Goal: Information Seeking & Learning: Learn about a topic

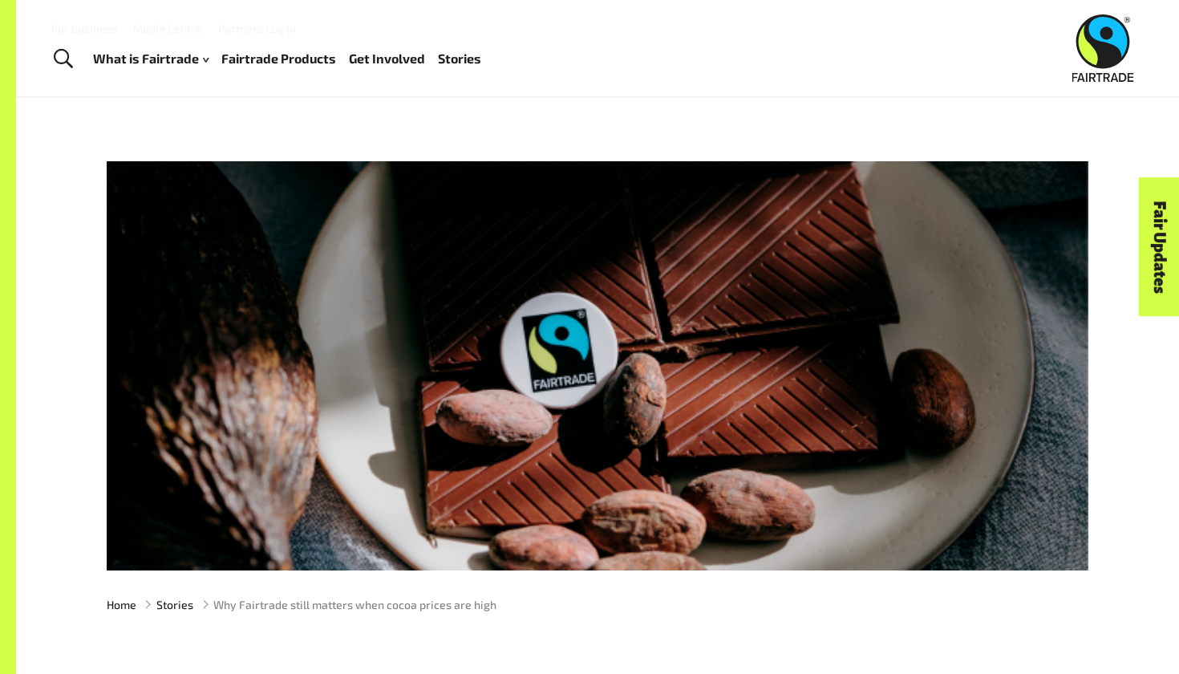
click at [1102, 47] on img at bounding box center [1103, 47] width 62 height 67
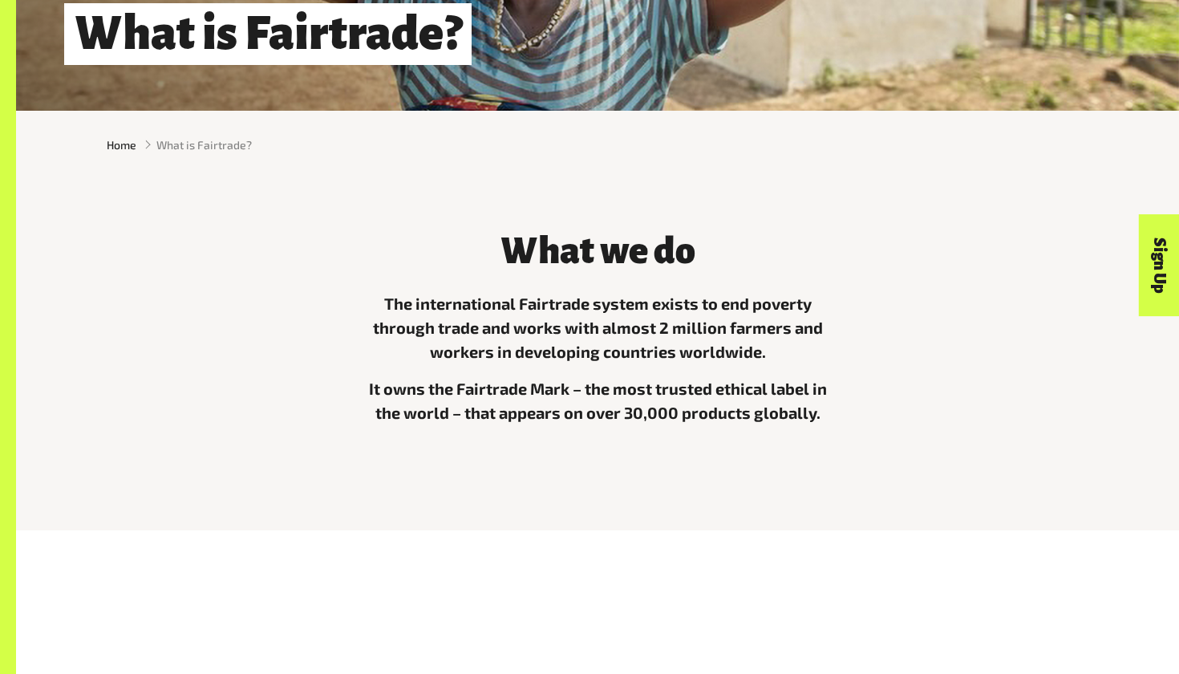
scroll to position [361, 0]
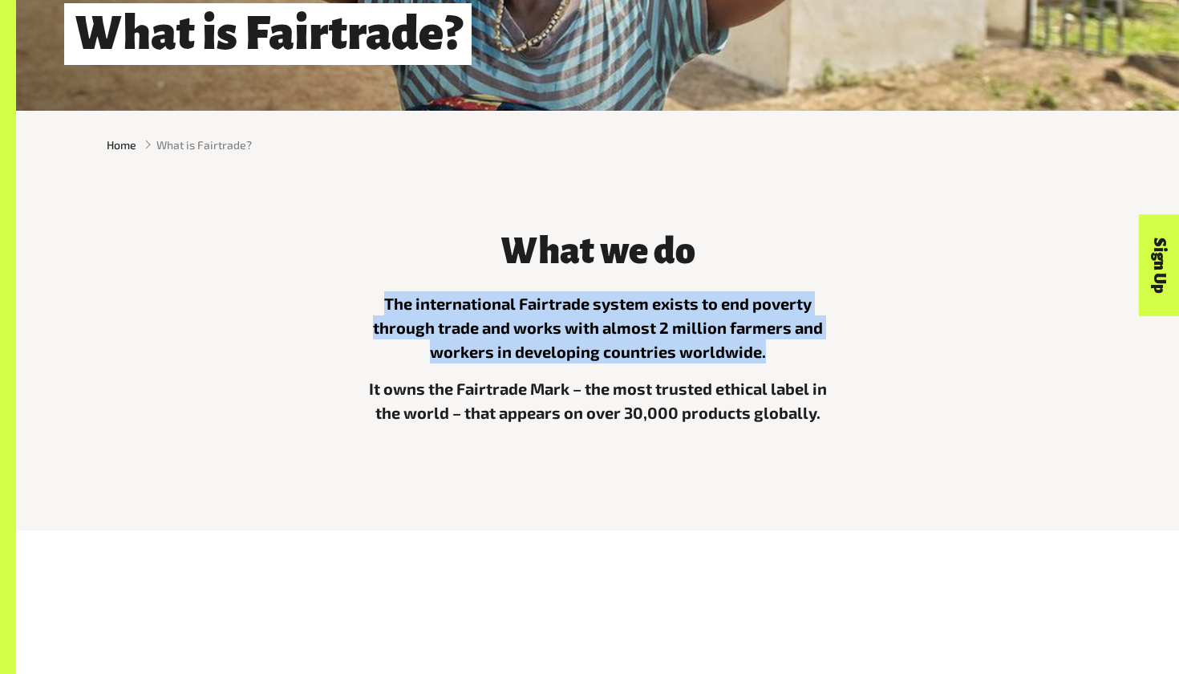
drag, startPoint x: 764, startPoint y: 353, endPoint x: 351, endPoint y: 298, distance: 416.8
click at [351, 298] on div "What we do The international Fairtrade system exists to end poverty through tra…" at bounding box center [597, 342] width 501 height 263
copy p "The international Fairtrade system exists to end poverty through trade and work…"
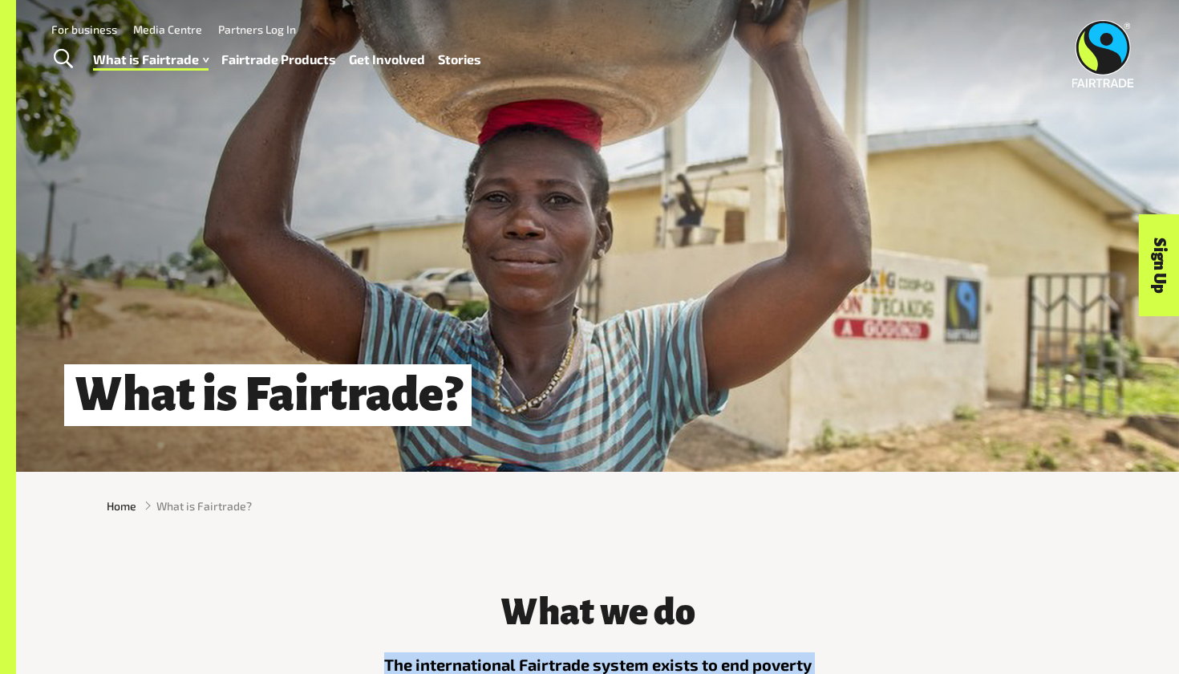
scroll to position [0, 0]
click at [310, 60] on link "Fairtrade Products" at bounding box center [278, 59] width 115 height 23
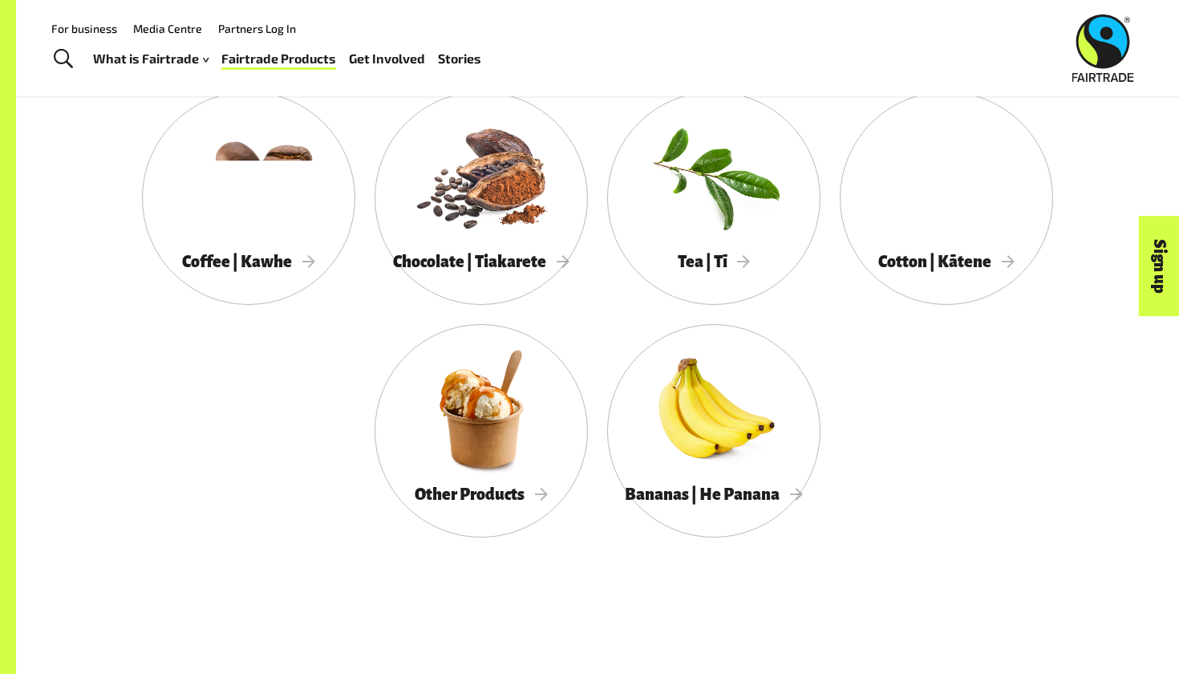
scroll to position [880, 0]
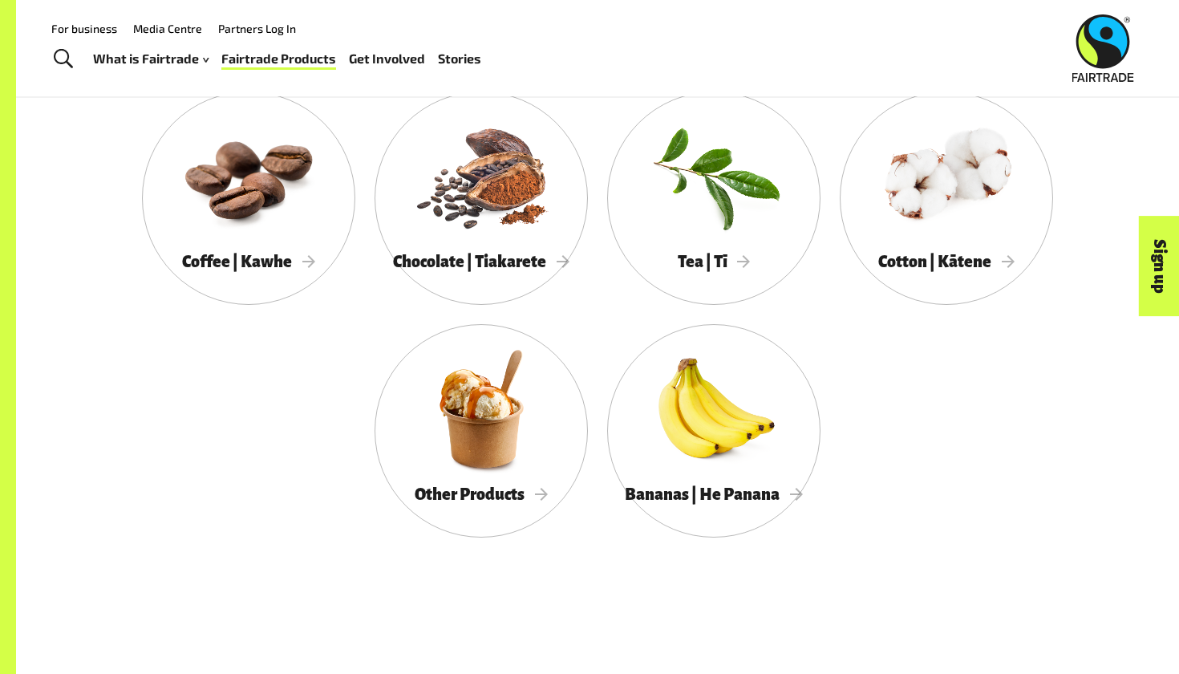
click at [1106, 64] on img at bounding box center [1103, 47] width 62 height 67
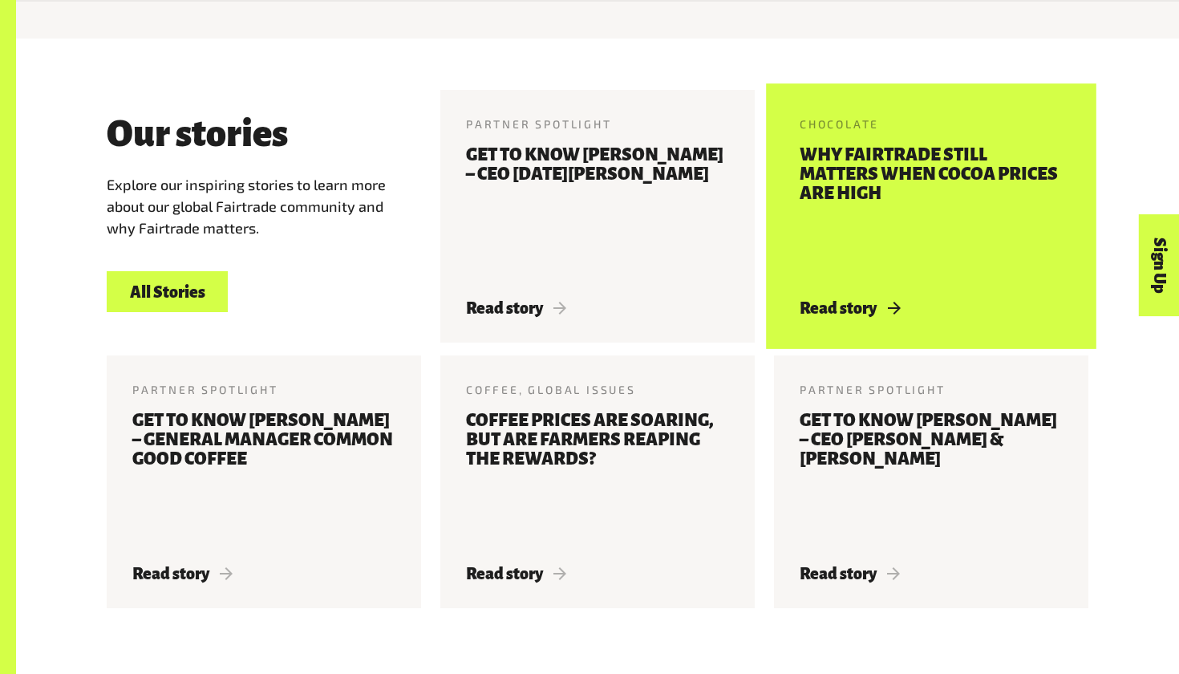
scroll to position [1836, 0]
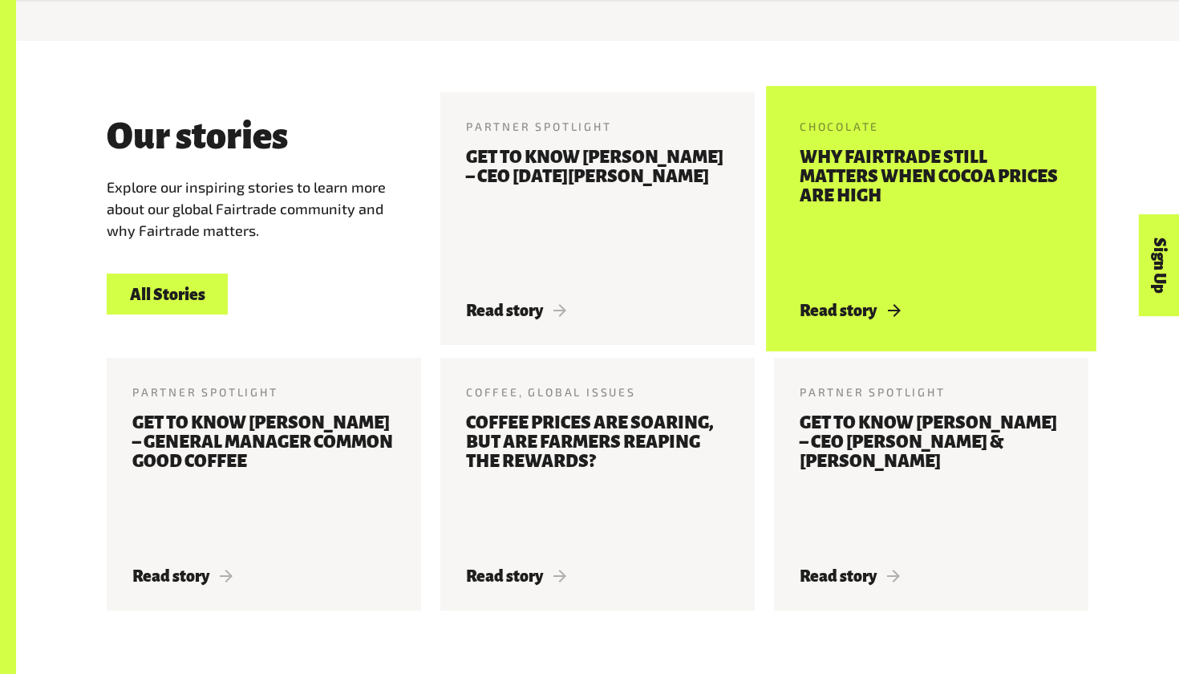
click at [839, 250] on h3 "Why Fairtrade still matters when cocoa prices are high" at bounding box center [931, 215] width 263 height 135
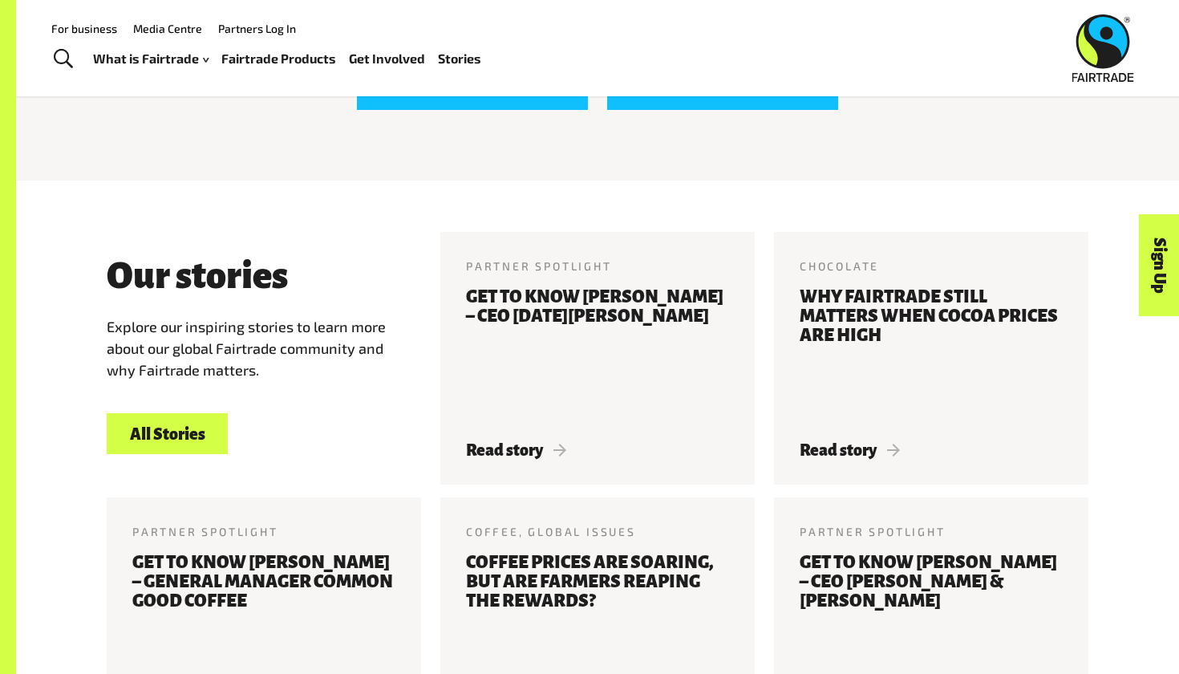
scroll to position [1629, 0]
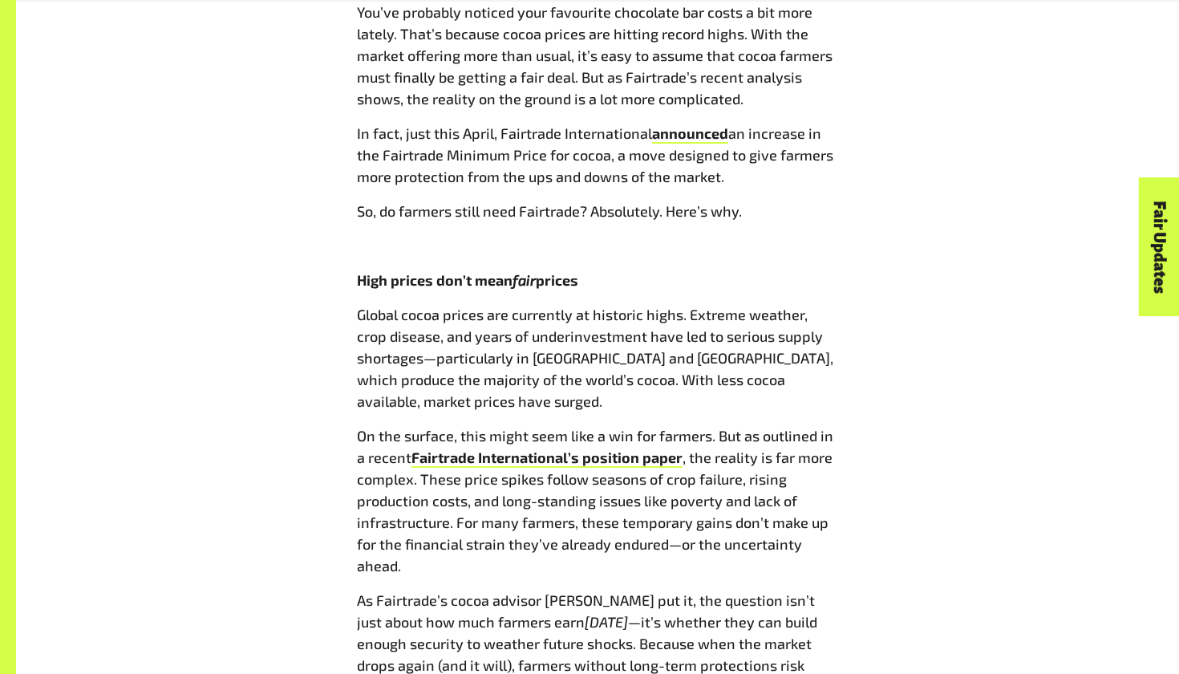
scroll to position [893, 0]
